Goal: Navigation & Orientation: Find specific page/section

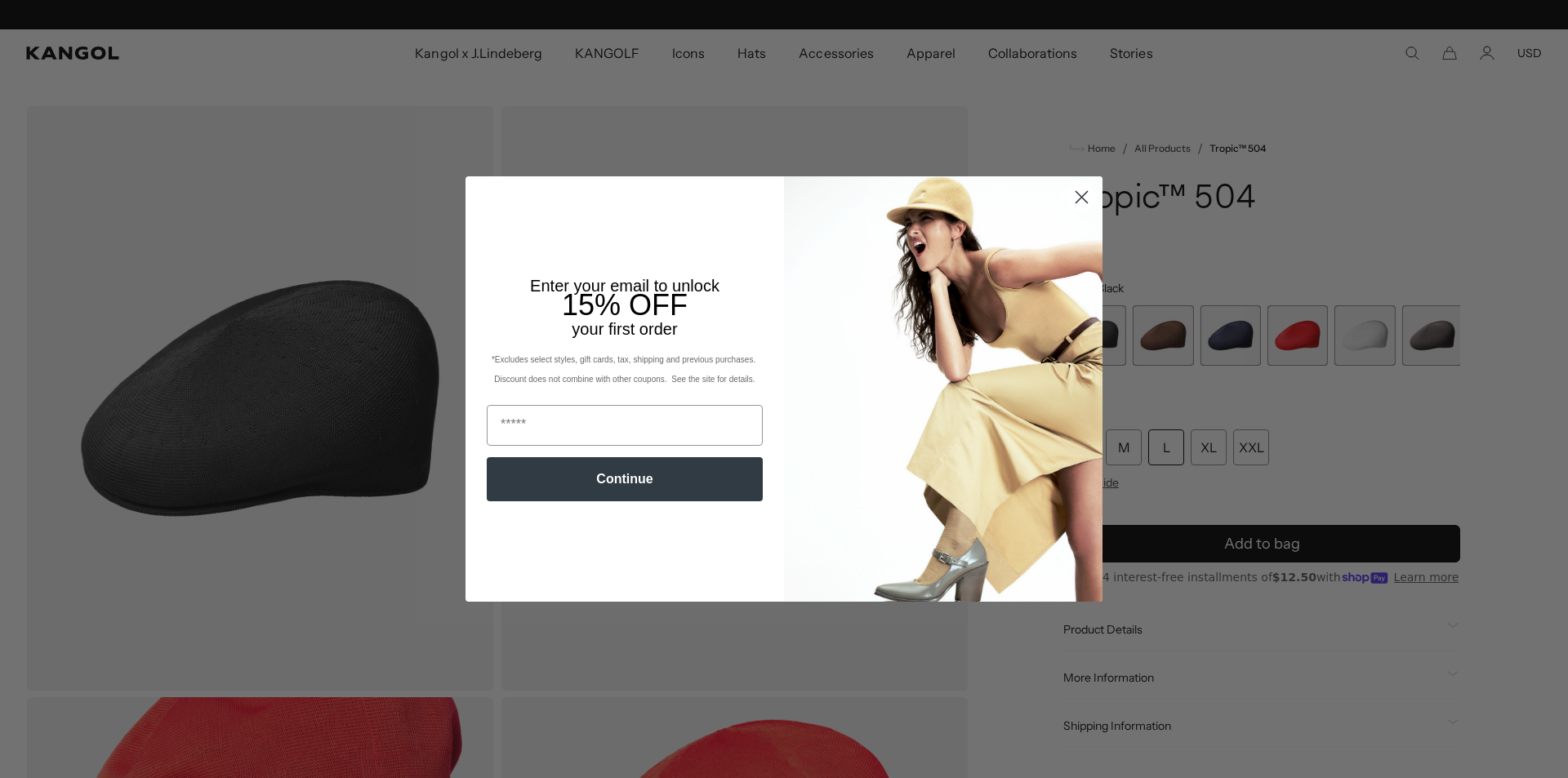
scroll to position [0, 337]
click at [1076, 193] on circle "Close dialog" at bounding box center [1081, 197] width 27 height 27
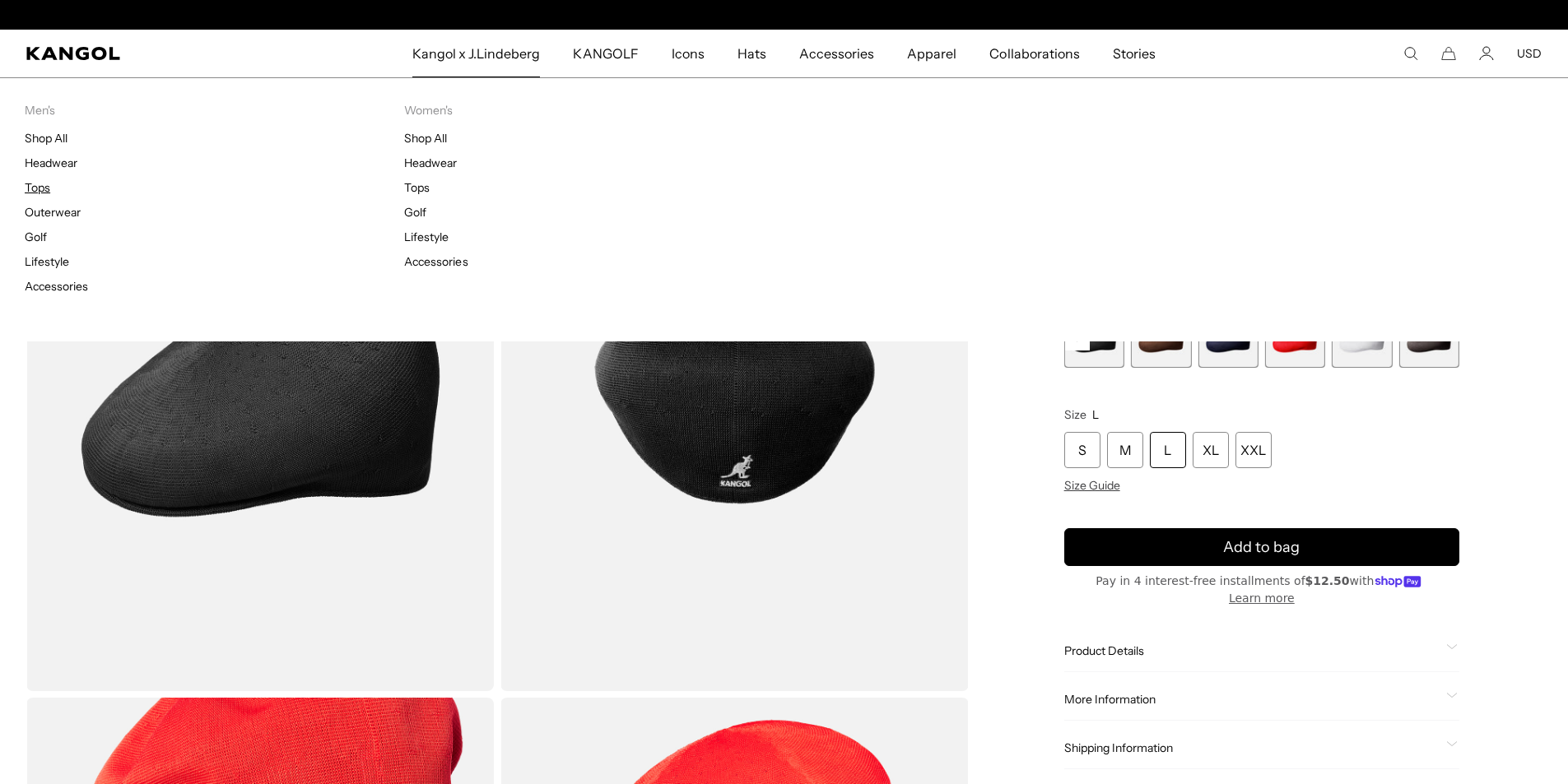
scroll to position [0, 0]
click at [33, 186] on link "Tops" at bounding box center [37, 187] width 26 height 15
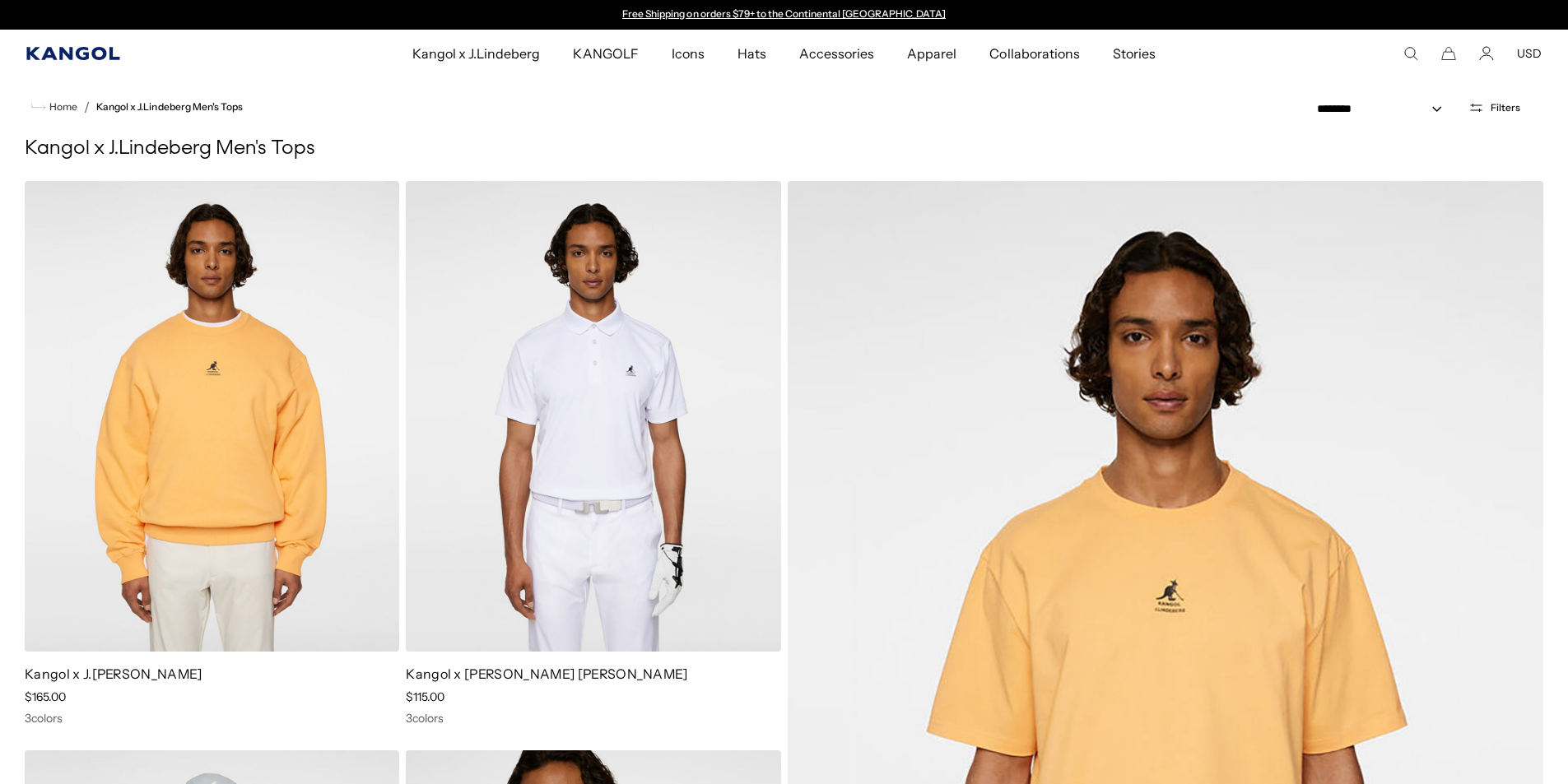
click at [65, 55] on icon "Kangol" at bounding box center [72, 53] width 93 height 13
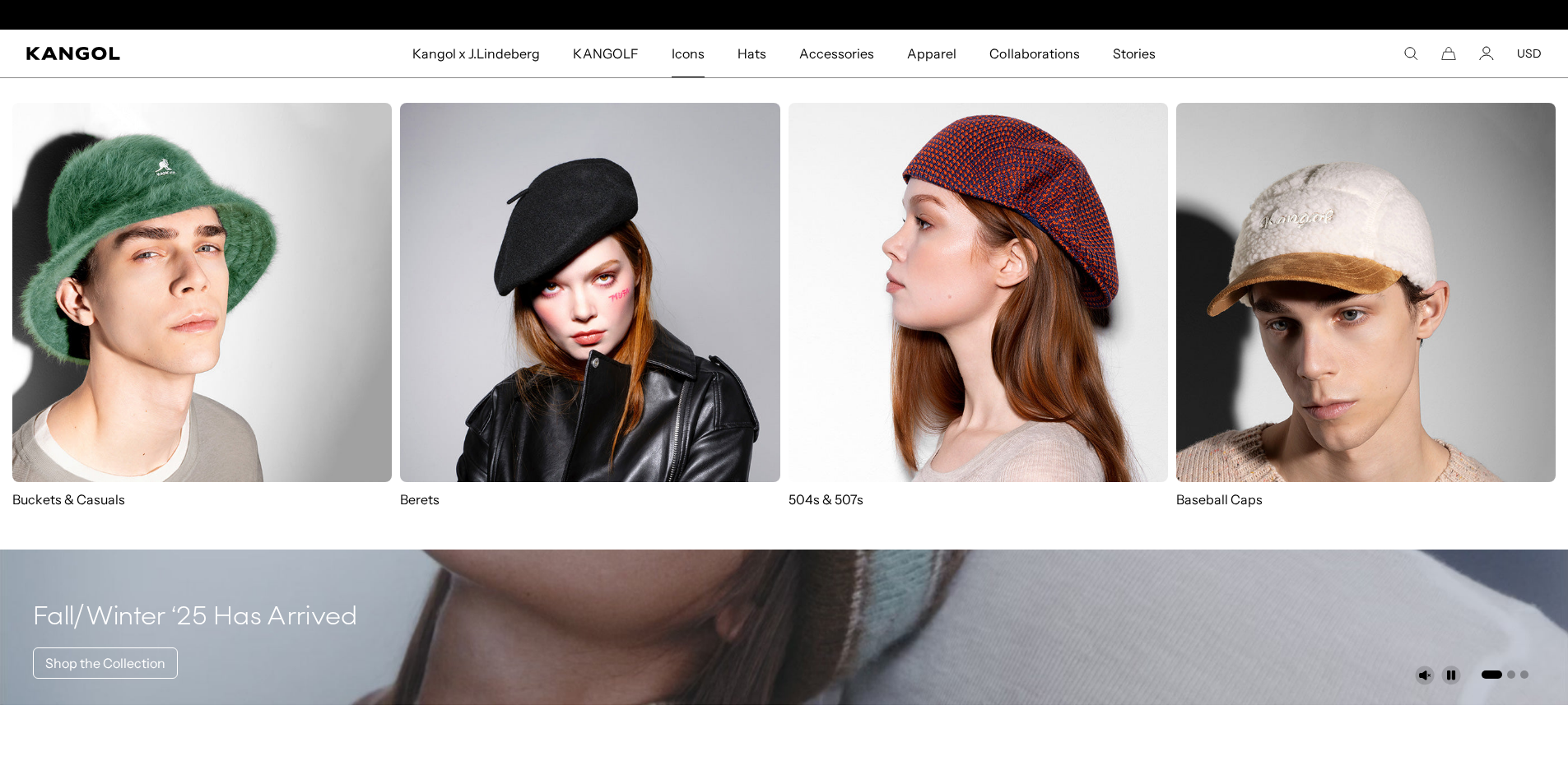
scroll to position [0, 339]
click at [689, 54] on span "Icons" at bounding box center [688, 54] width 33 height 48
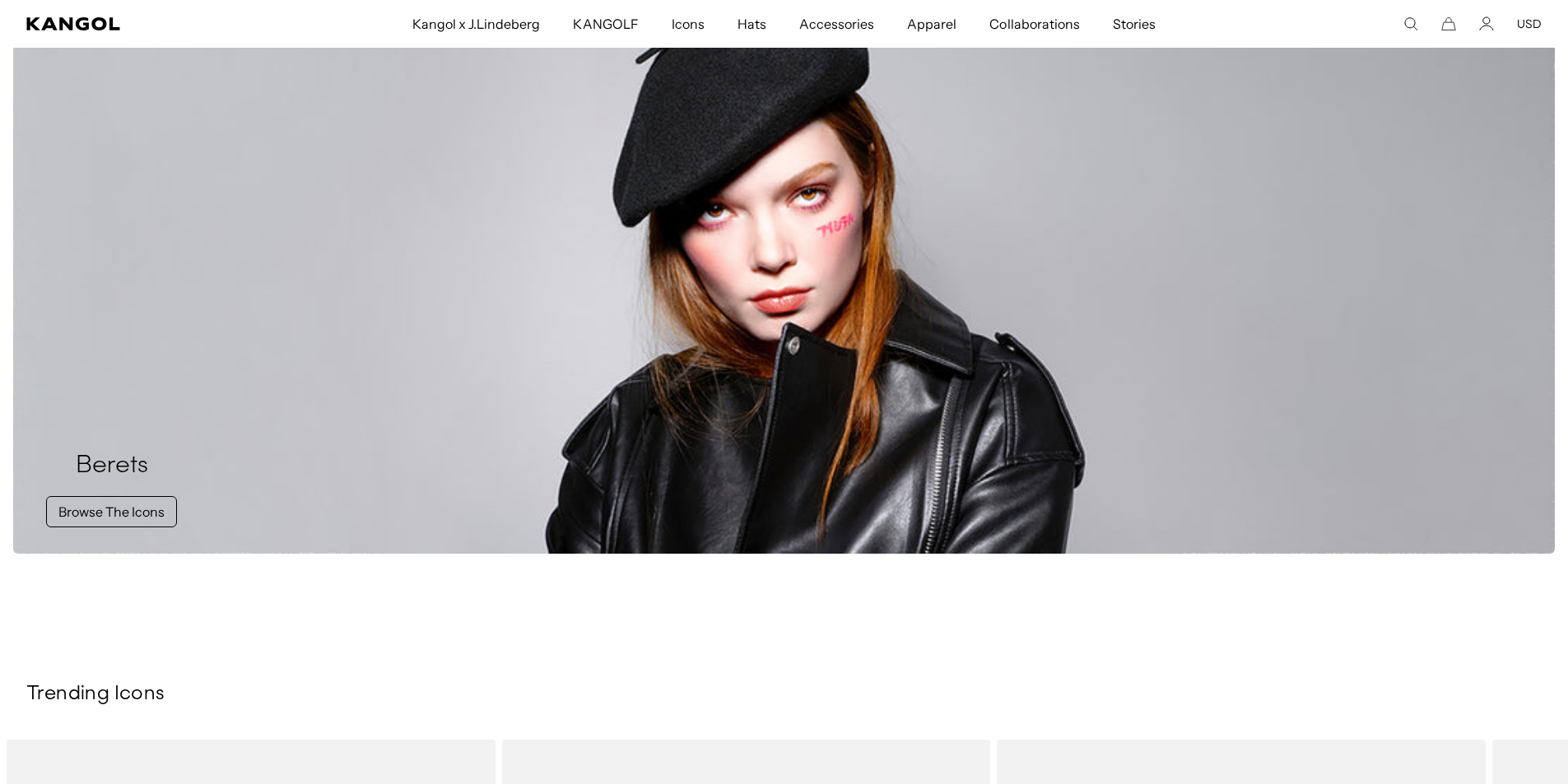
scroll to position [2634, 0]
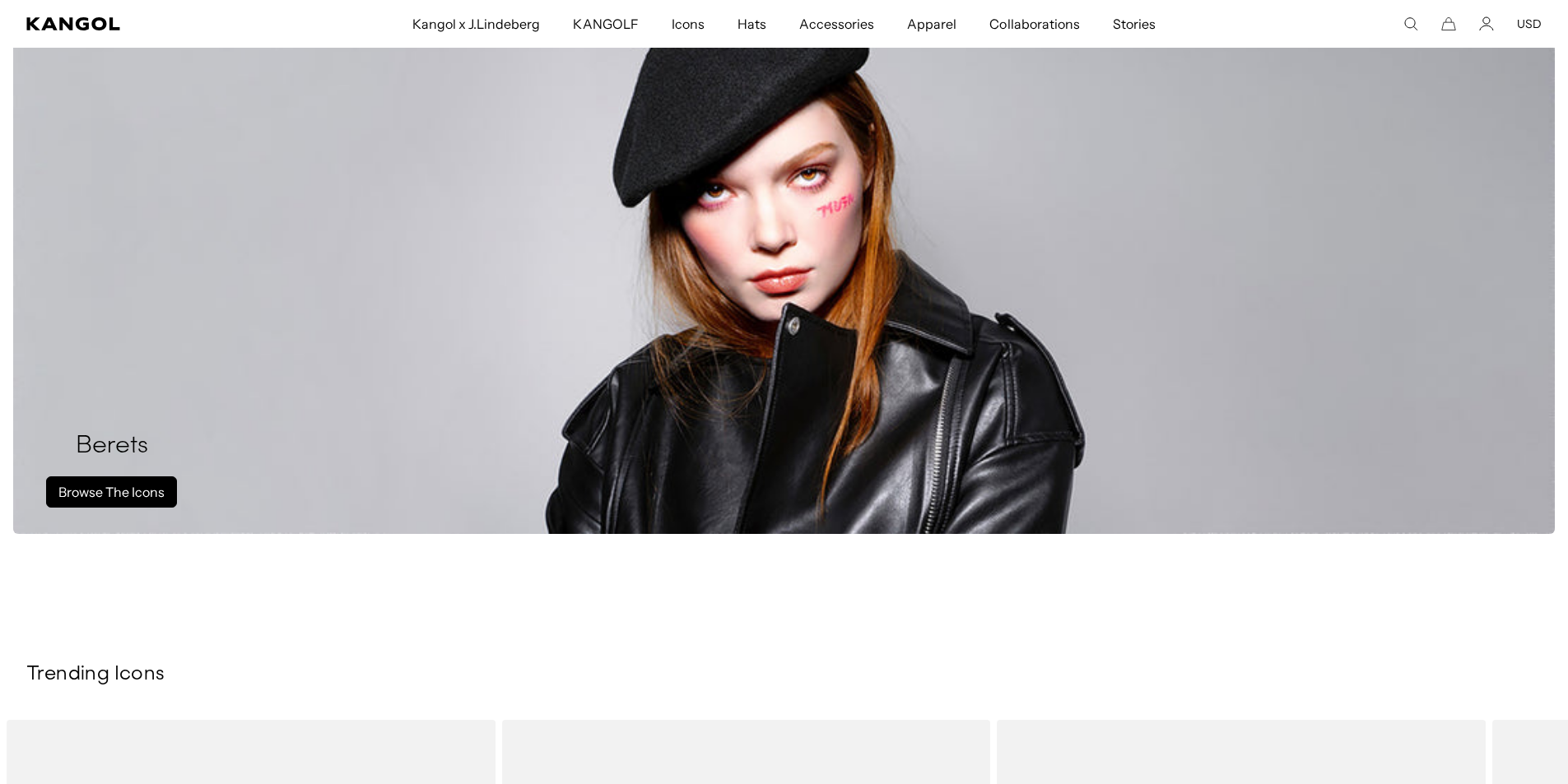
click at [106, 495] on link "Browse The Icons" at bounding box center [111, 491] width 131 height 31
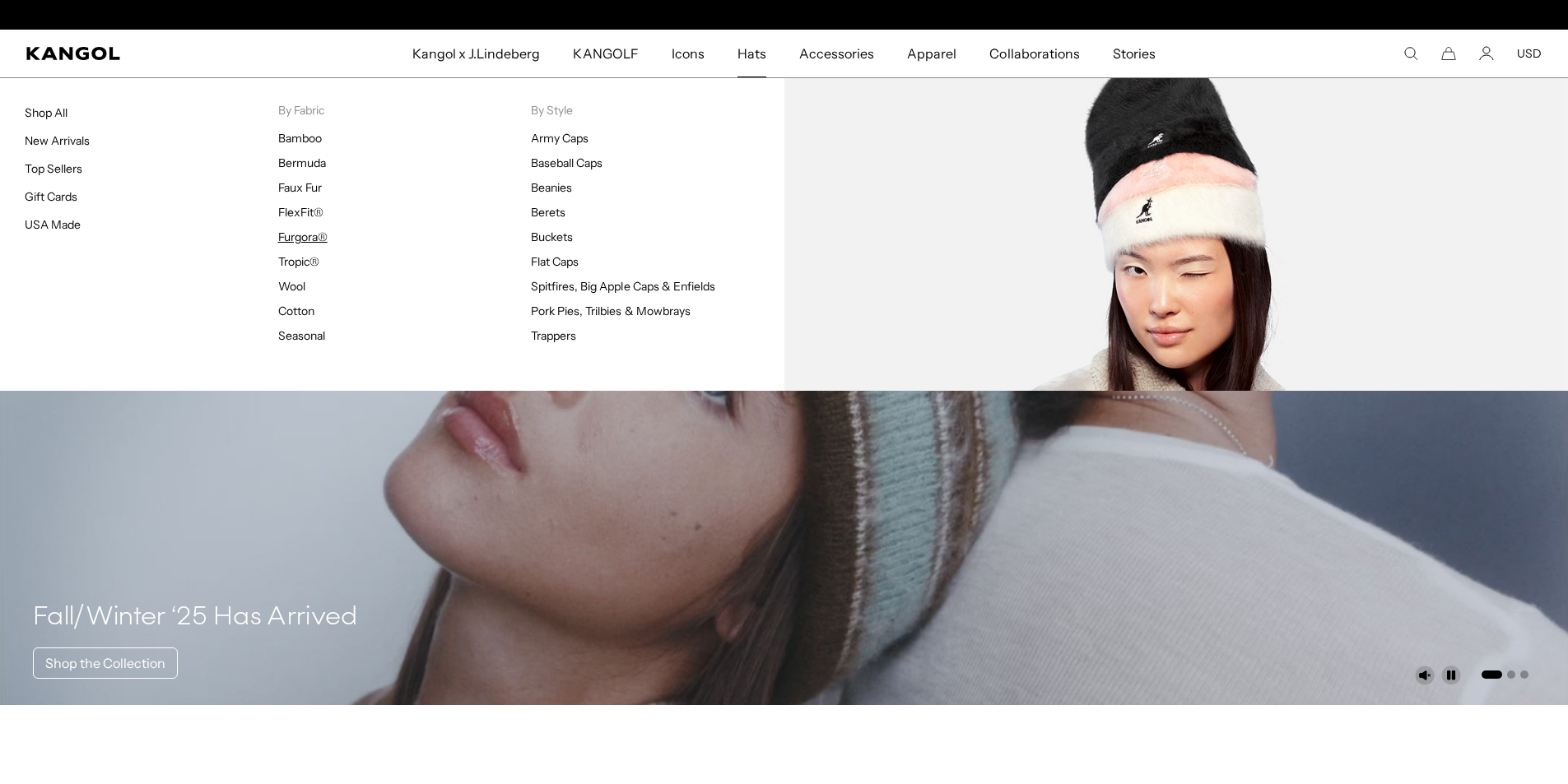
scroll to position [0, 339]
click at [293, 236] on link "Furgora®" at bounding box center [303, 237] width 49 height 15
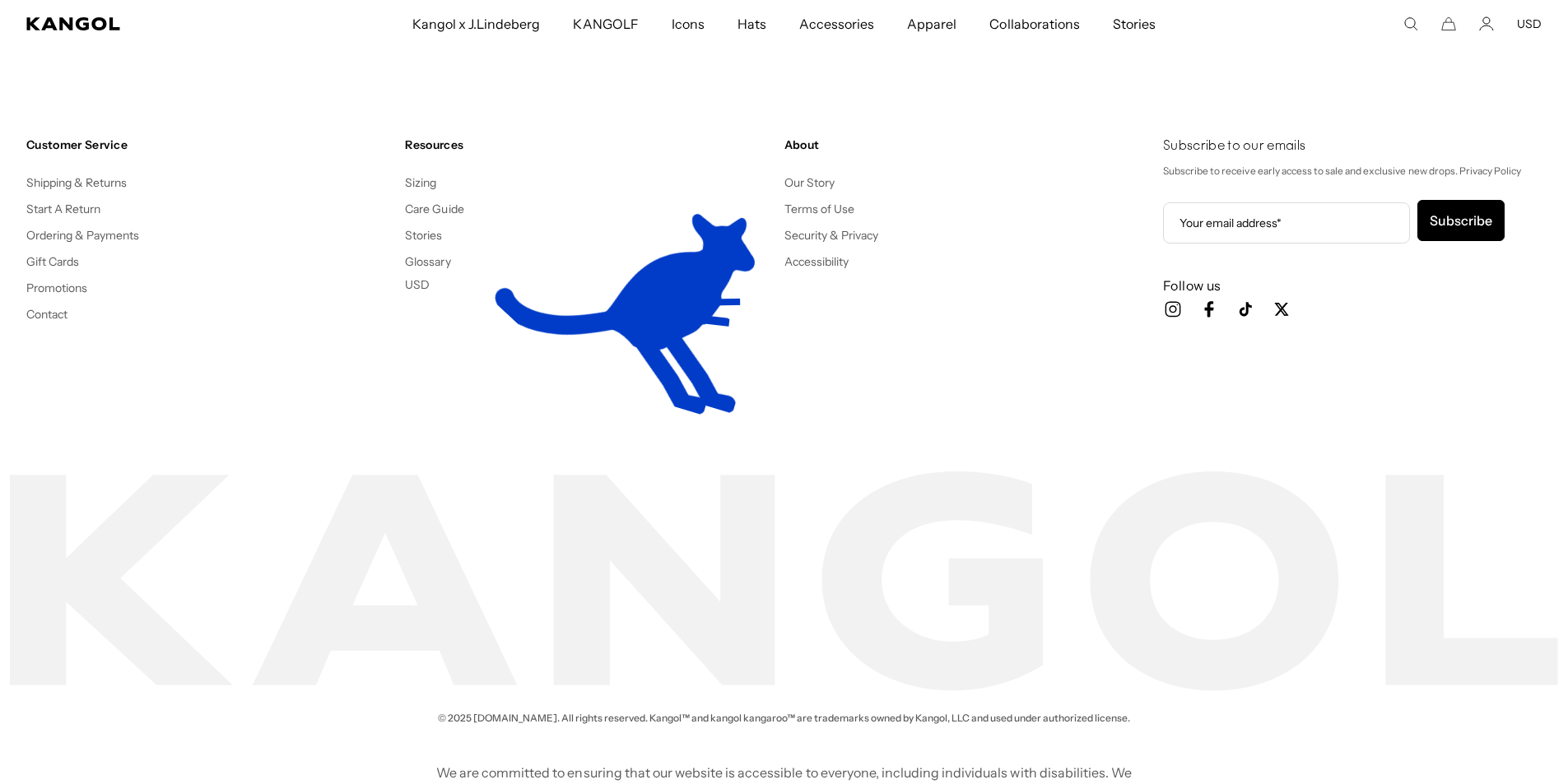
scroll to position [0, 339]
